Goal: Task Accomplishment & Management: Complete application form

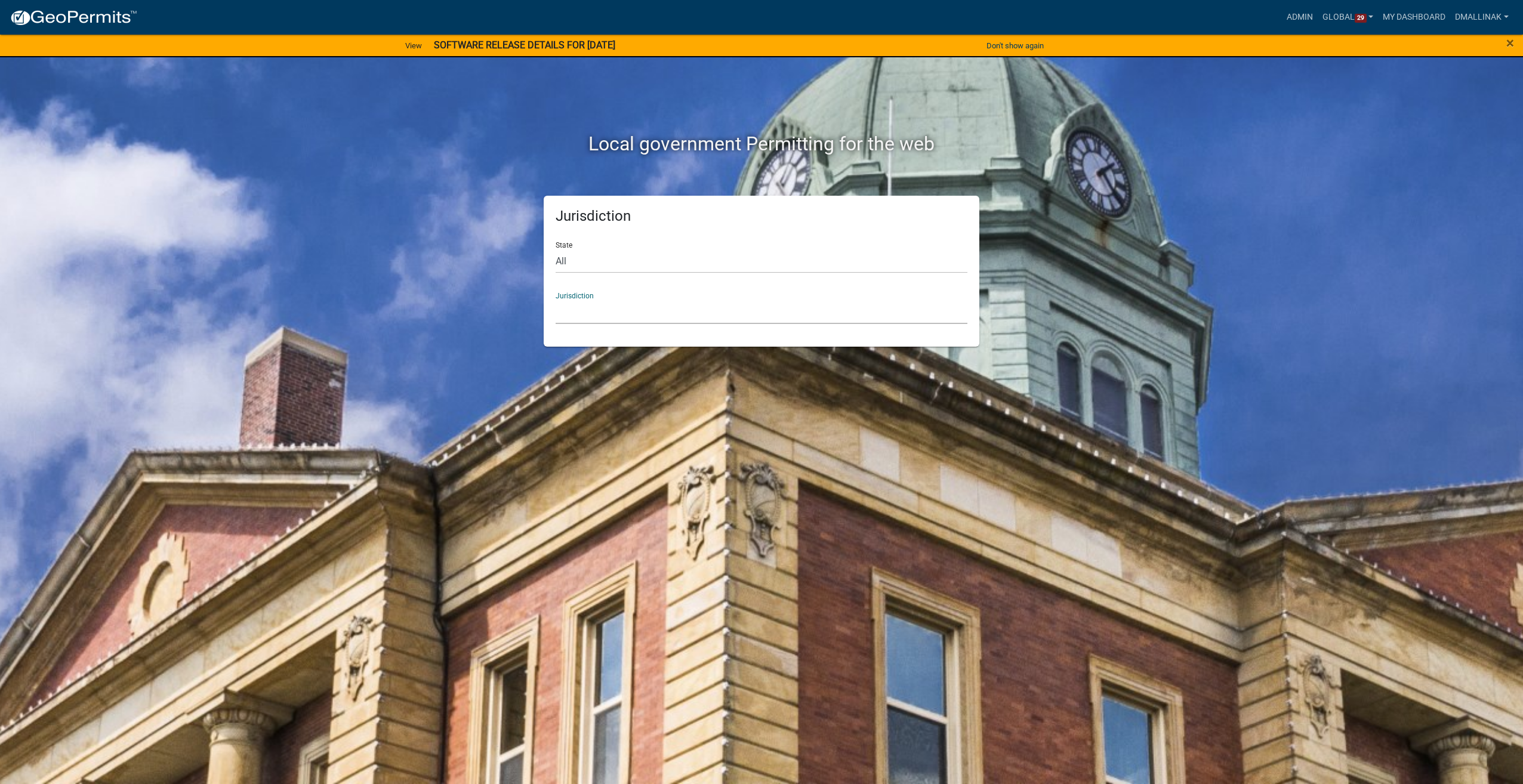
click at [652, 315] on select "[GEOGRAPHIC_DATA], [US_STATE] [GEOGRAPHIC_DATA], [US_STATE][PERSON_NAME][GEOGRA…" at bounding box center [762, 311] width 412 height 24
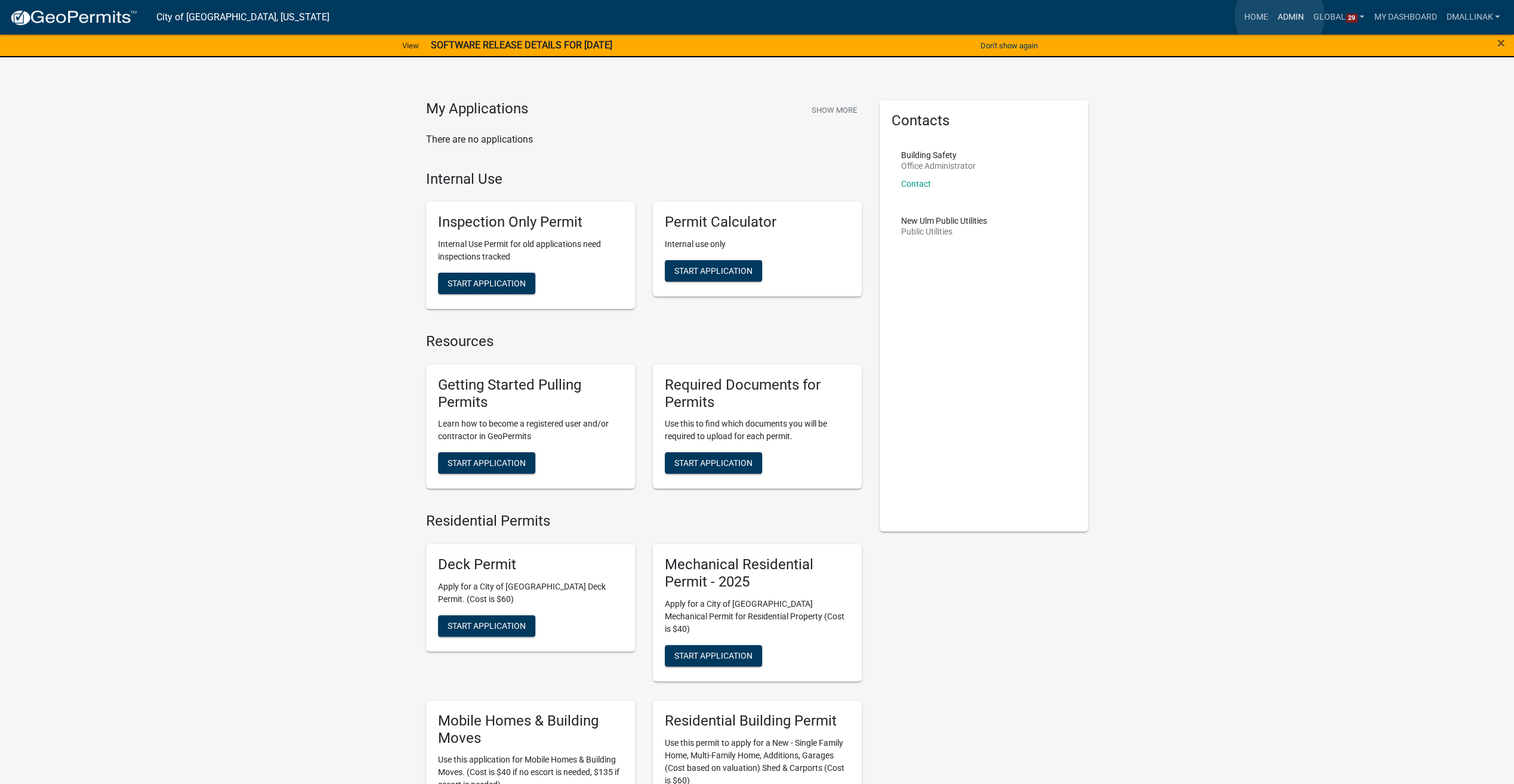
click at [1280, 16] on link "Admin" at bounding box center [1291, 17] width 36 height 23
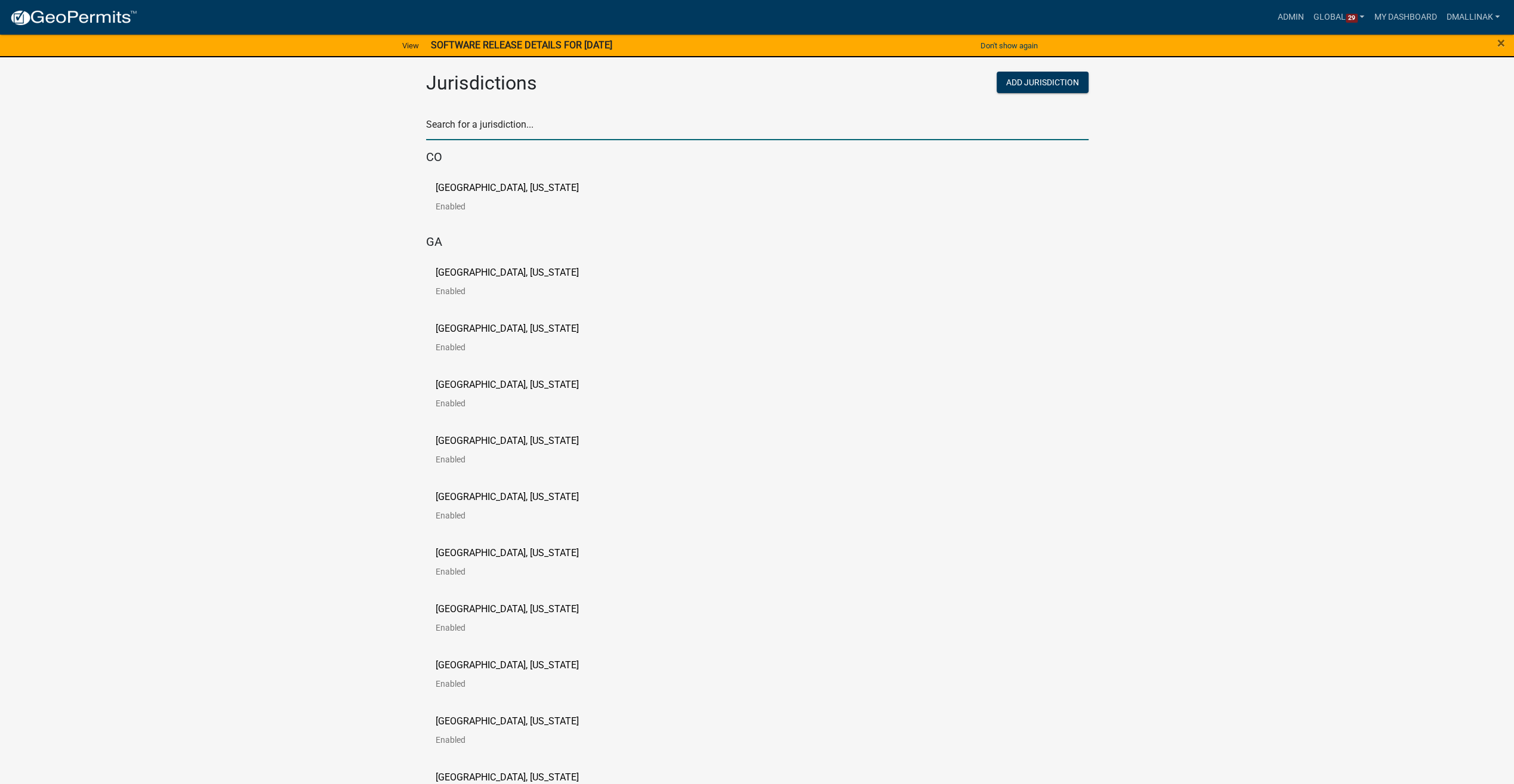
click at [569, 130] on input "text" at bounding box center [757, 127] width 663 height 24
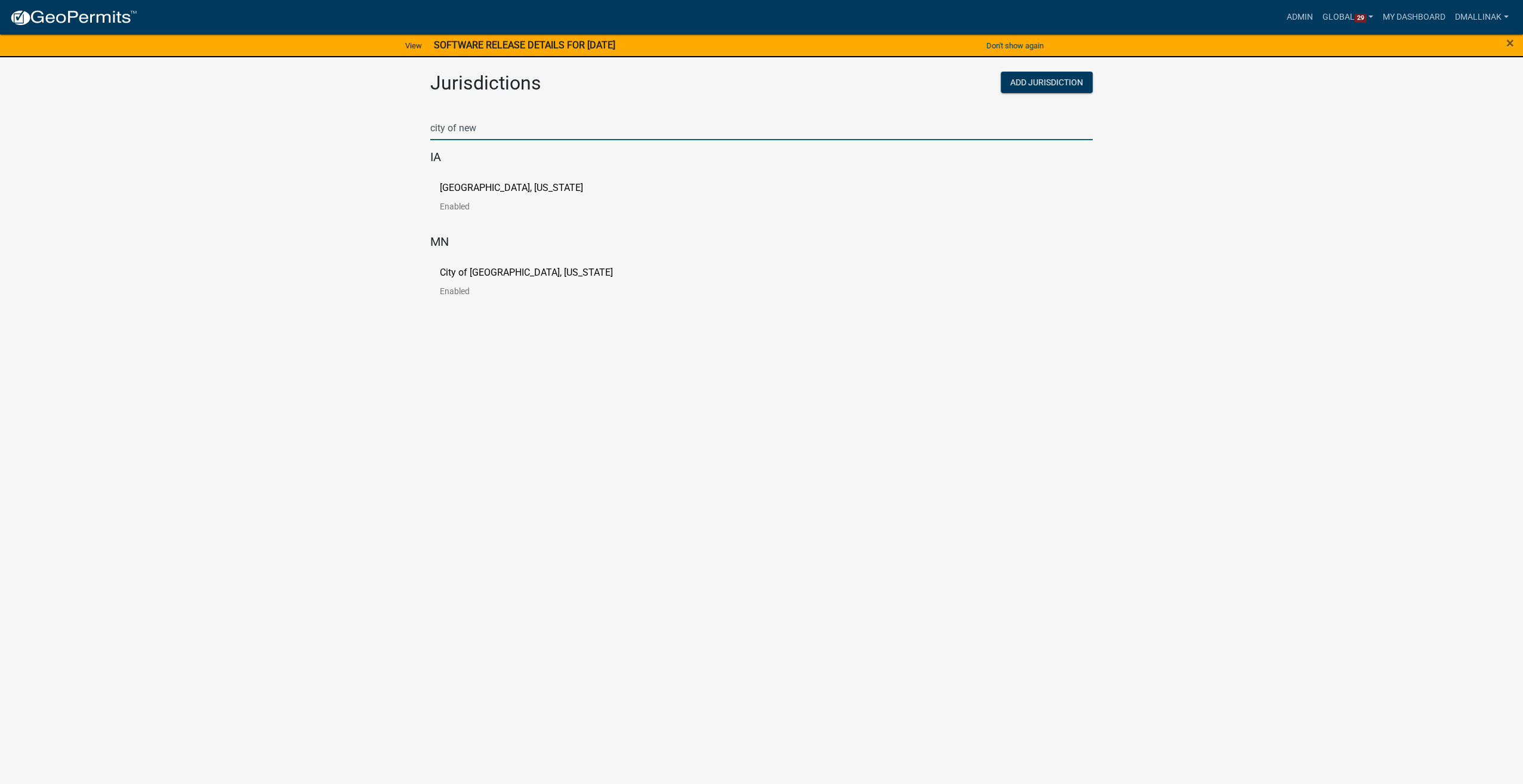
type input "city of new"
click at [540, 274] on p "City of [GEOGRAPHIC_DATA], [US_STATE]" at bounding box center [526, 272] width 173 height 10
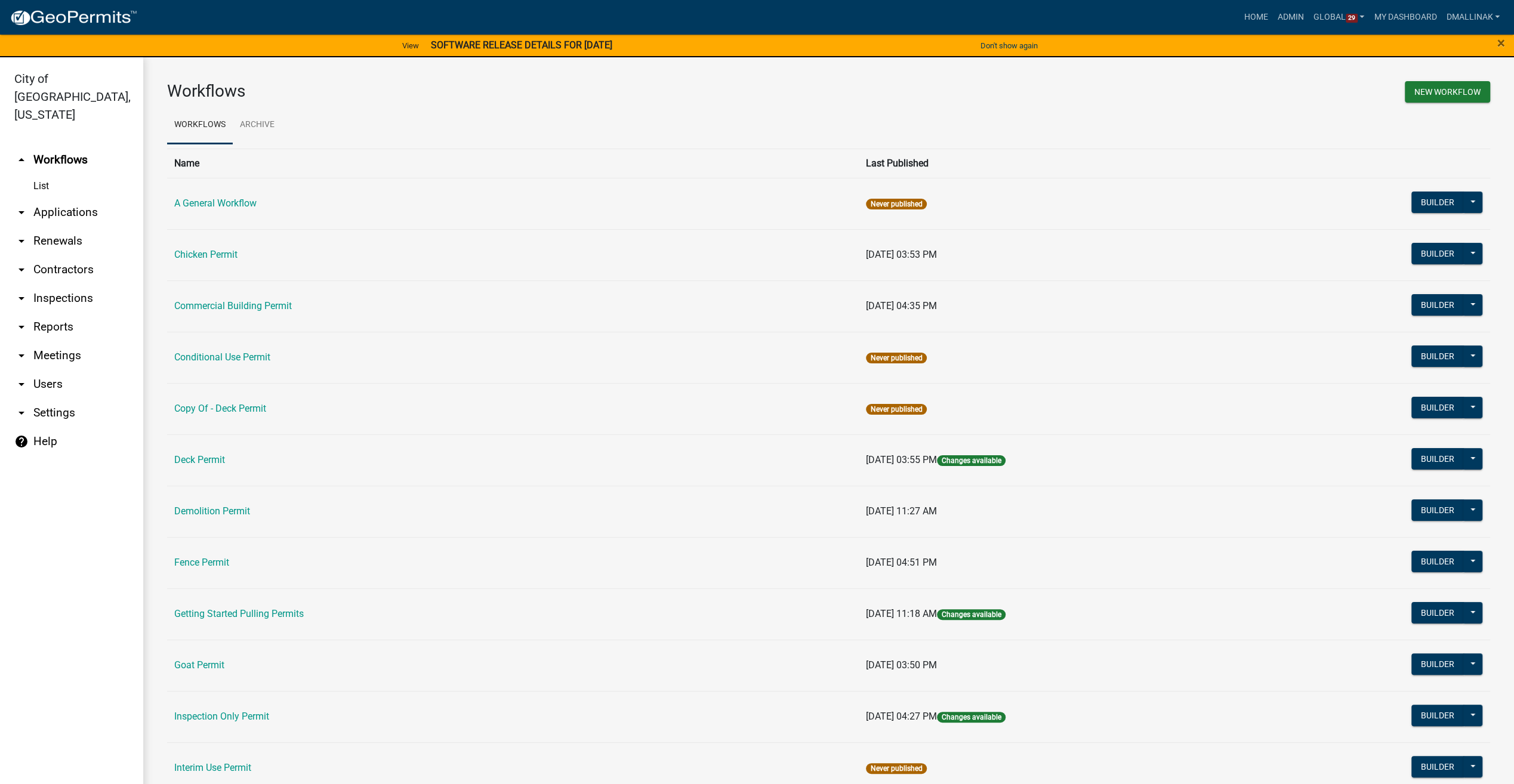
click at [57, 198] on link "arrow_drop_down Applications" at bounding box center [71, 212] width 143 height 29
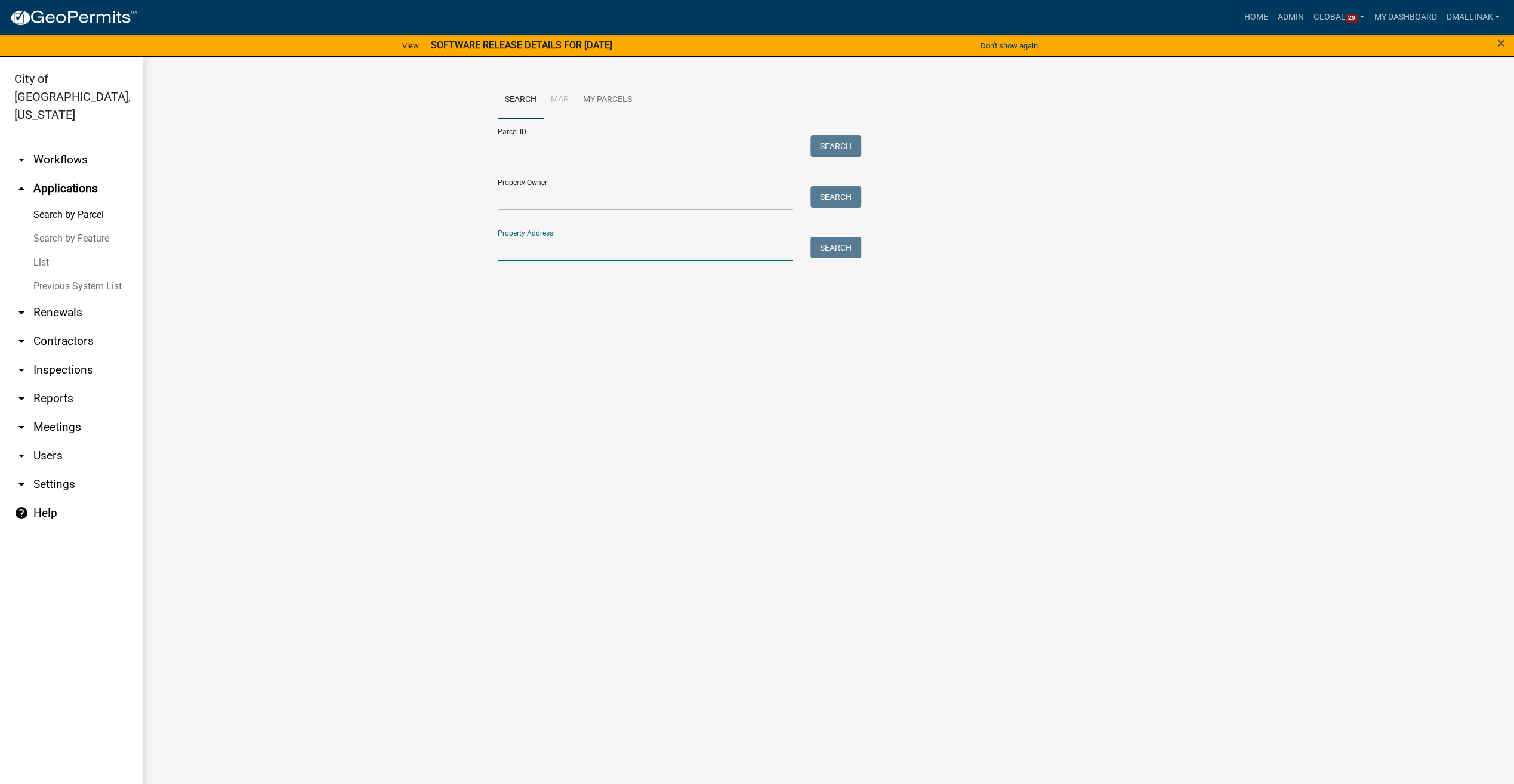
click at [604, 251] on input "Property Address:" at bounding box center [645, 248] width 296 height 24
type input "[STREET_ADDRESS]"
click at [837, 239] on button "Search" at bounding box center [835, 247] width 51 height 21
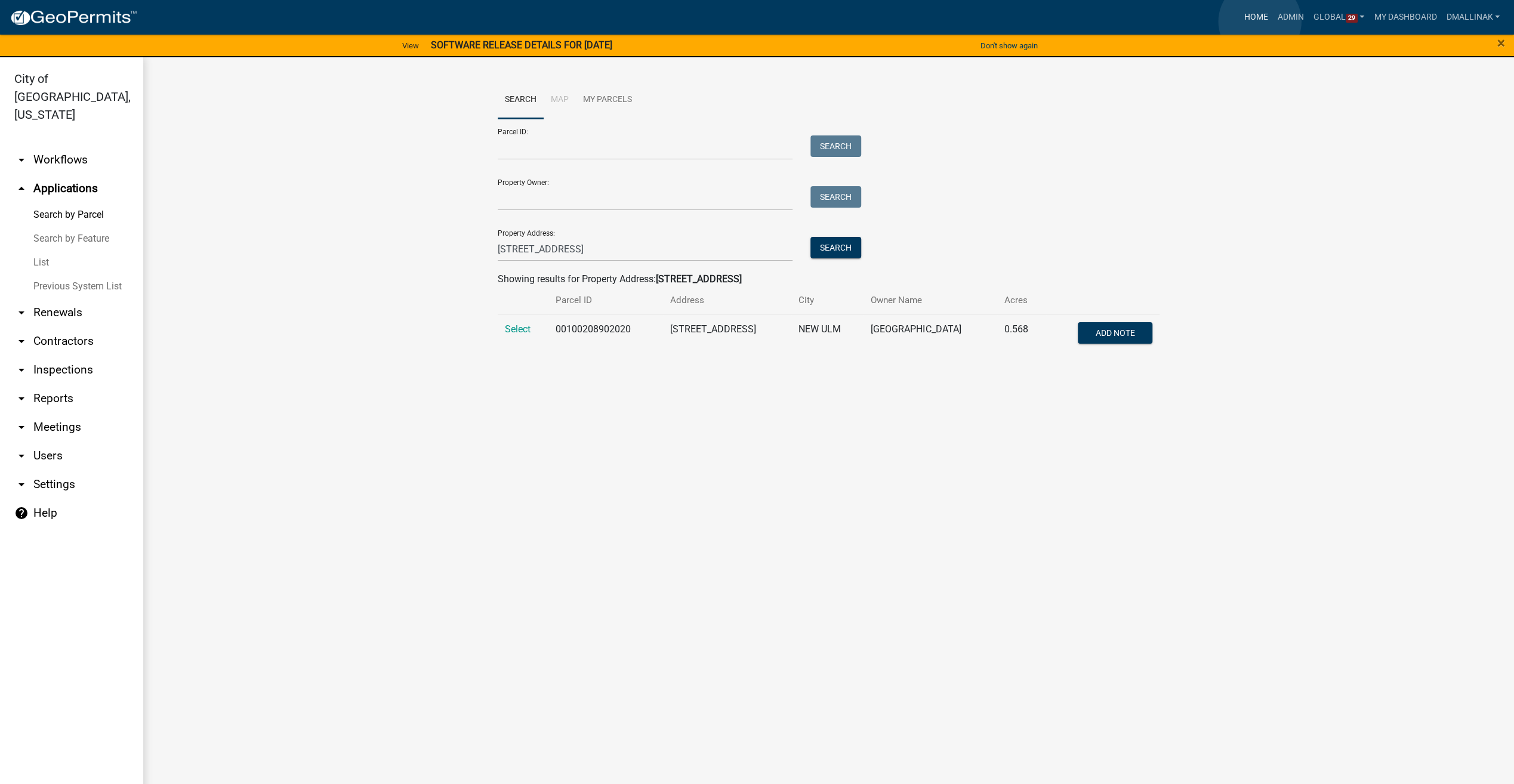
click at [1260, 21] on link "Home" at bounding box center [1255, 17] width 33 height 23
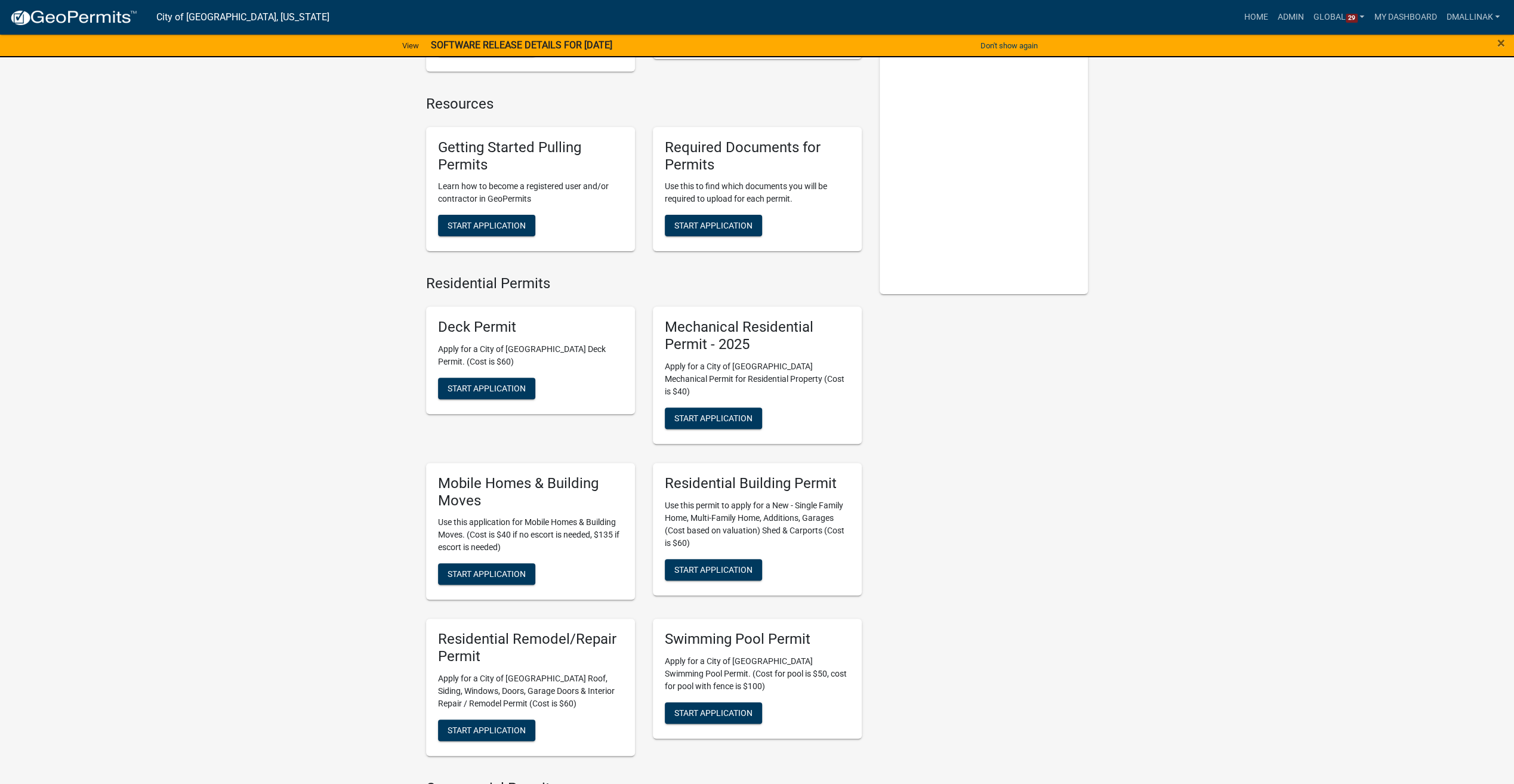
scroll to position [239, 0]
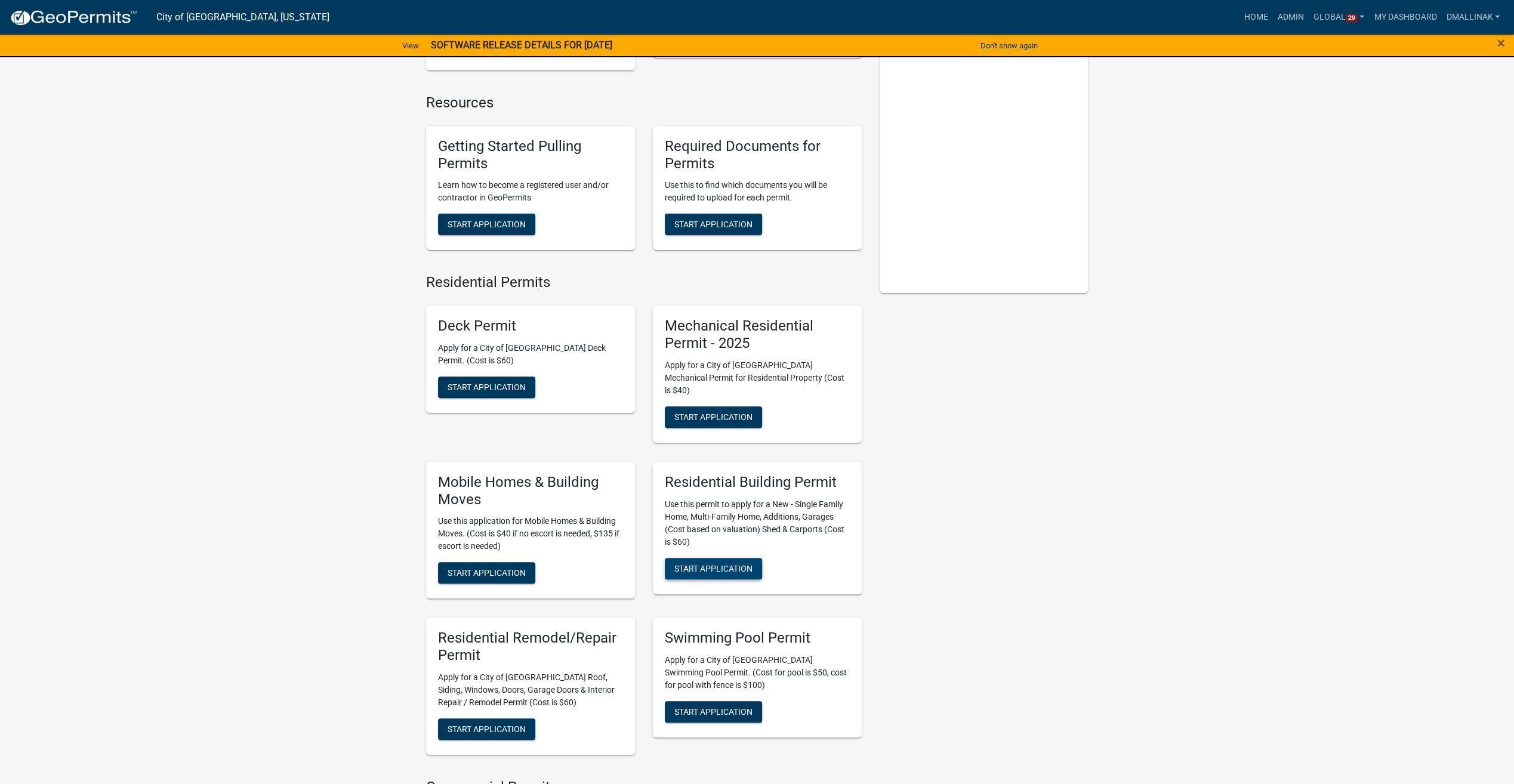
click at [694, 563] on span "Start Application" at bounding box center [714, 567] width 78 height 10
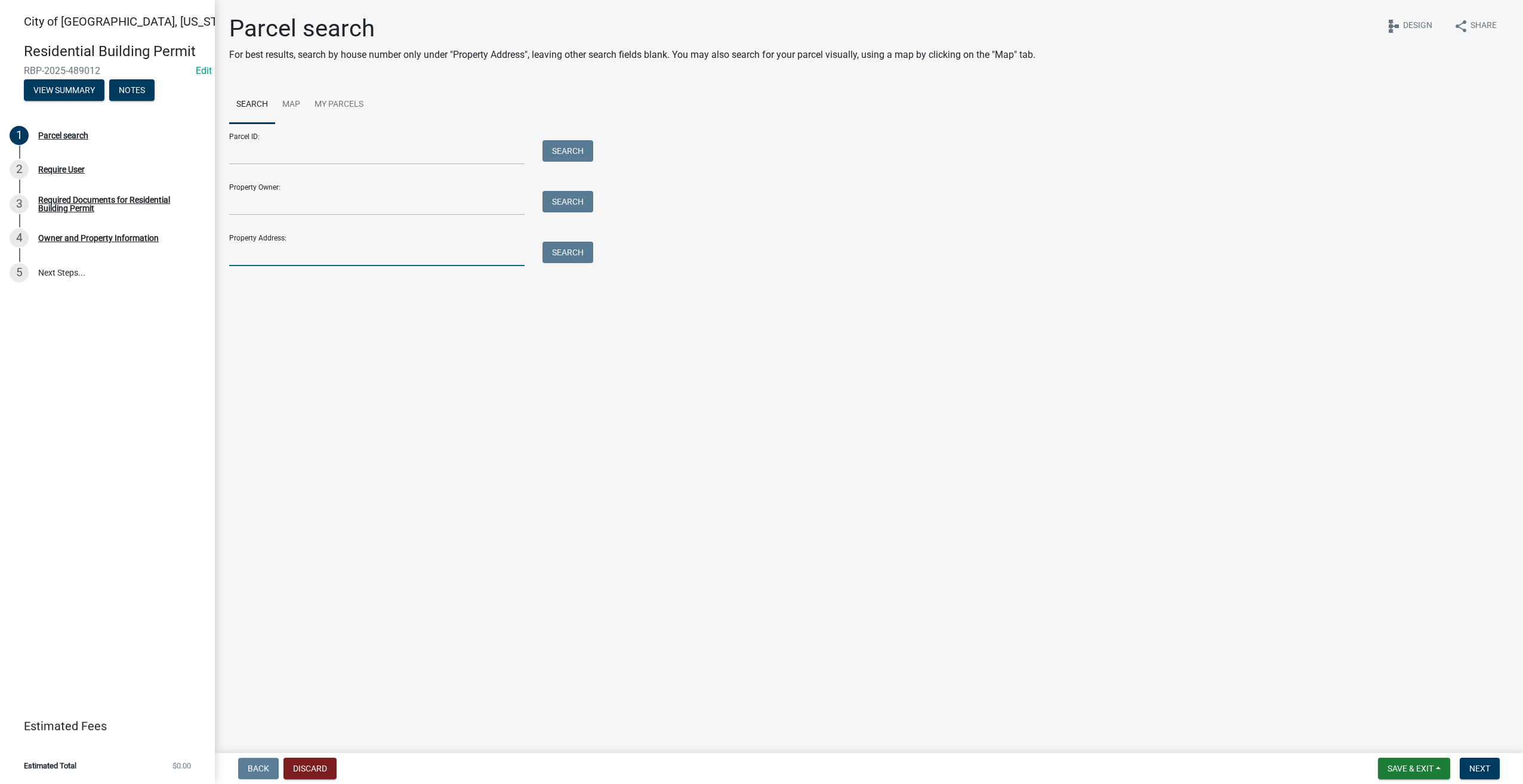
click at [329, 255] on input "Property Address:" at bounding box center [377, 253] width 296 height 24
type input "[STREET_ADDRESS]"
click at [571, 255] on button "Search" at bounding box center [568, 252] width 51 height 21
